Goal: Information Seeking & Learning: Learn about a topic

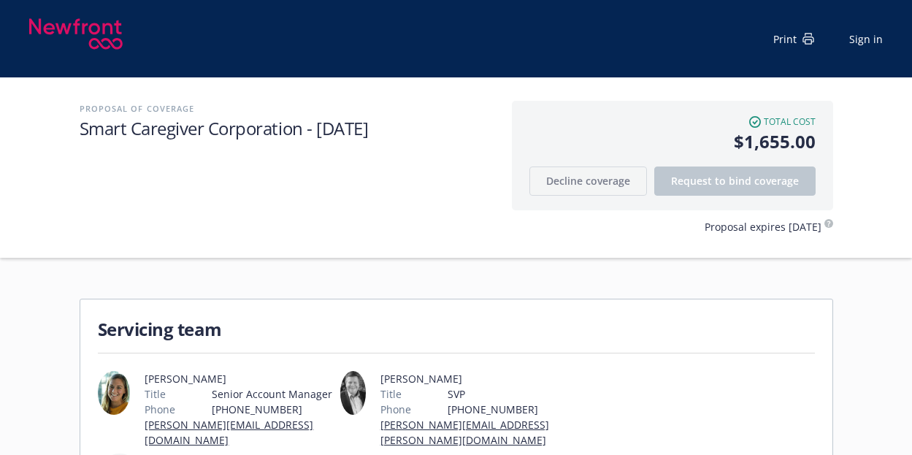
drag, startPoint x: 739, startPoint y: 309, endPoint x: 662, endPoint y: 305, distance: 76.7
click at [662, 305] on div "Servicing team [PERSON_NAME] Title Senior Account Manager Phone [PHONE_NUMBER] …" at bounding box center [456, 423] width 752 height 248
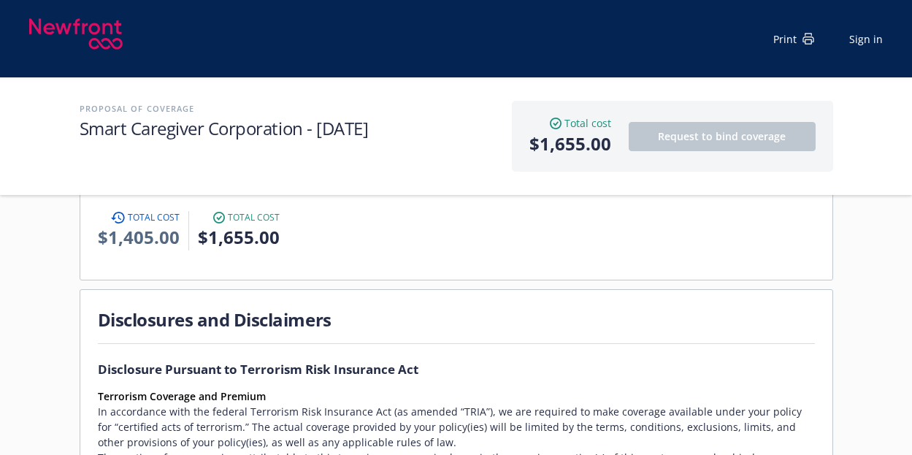
scroll to position [657, 0]
